Goal: Transaction & Acquisition: Download file/media

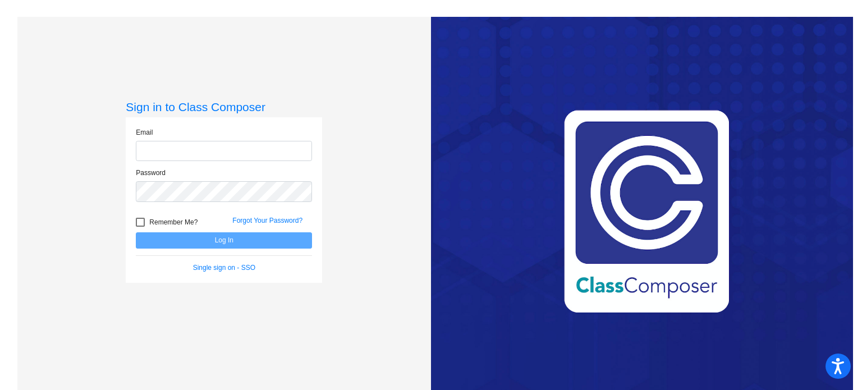
type input "[PERSON_NAME][EMAIL_ADDRESS][PERSON_NAME][DOMAIN_NAME]"
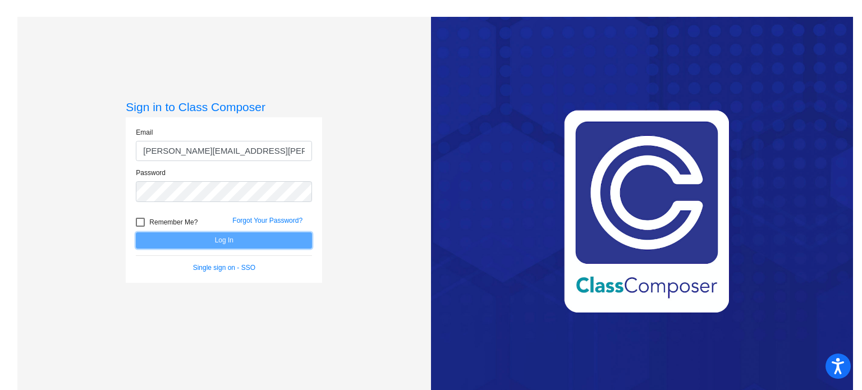
click at [280, 235] on button "Log In" at bounding box center [224, 240] width 176 height 16
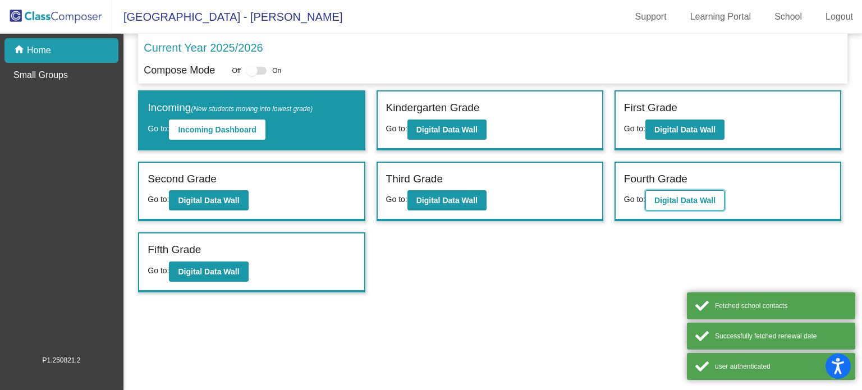
click at [661, 200] on b "Digital Data Wall" at bounding box center [685, 200] width 61 height 9
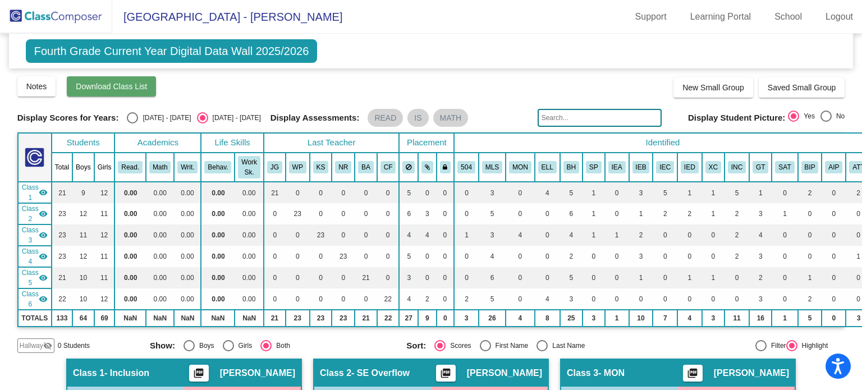
click at [136, 84] on span "Download Class List" at bounding box center [111, 86] width 71 height 9
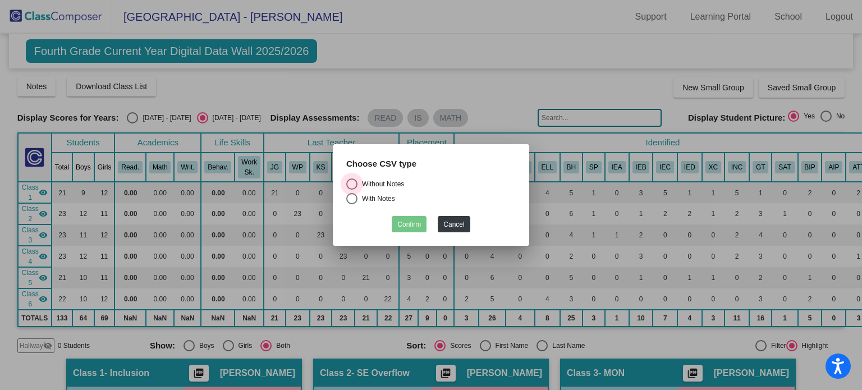
click at [401, 184] on div "Without Notes" at bounding box center [381, 184] width 47 height 10
click at [352, 190] on input "Without Notes" at bounding box center [351, 190] width 1 height 1
radio input "true"
click at [410, 225] on button "Confirm" at bounding box center [409, 224] width 35 height 16
